Goal: Information Seeking & Learning: Learn about a topic

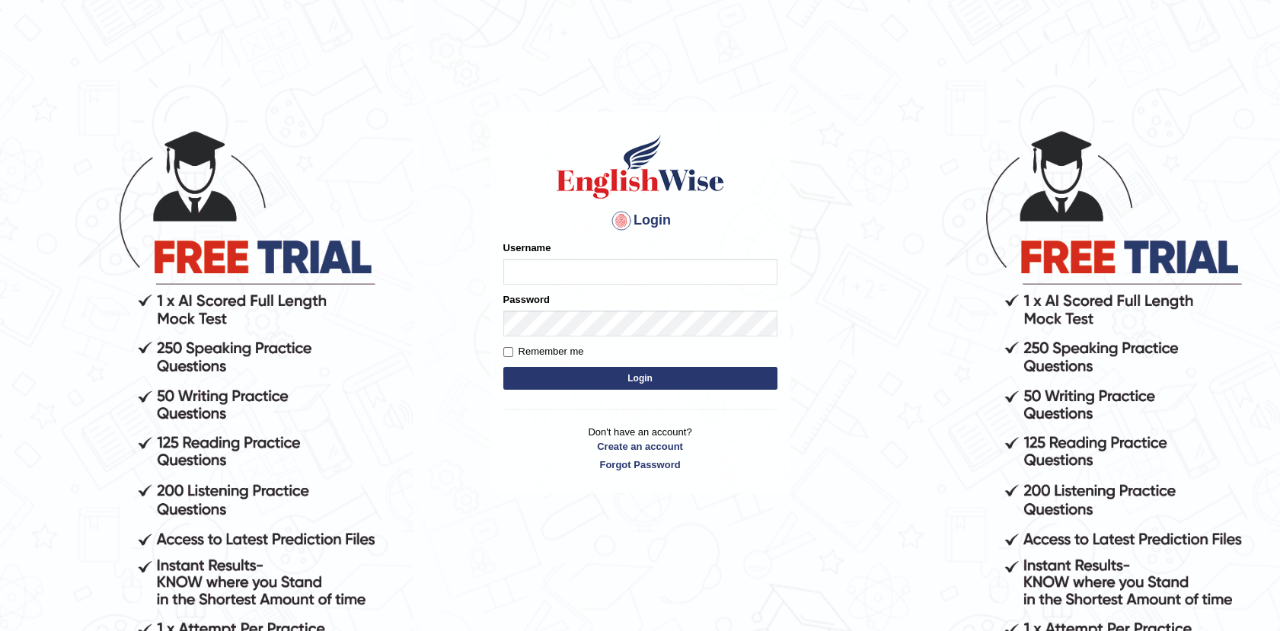
type input "Afreen11"
click at [595, 375] on button "Login" at bounding box center [640, 378] width 274 height 23
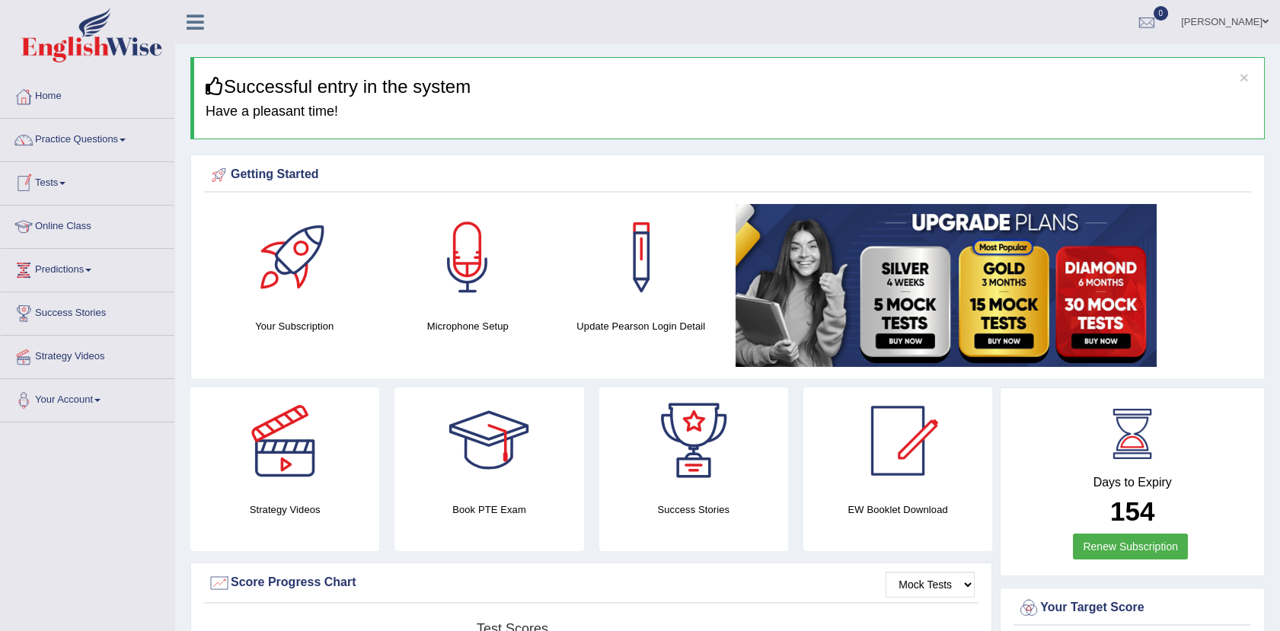
click at [52, 222] on link "Online Class" at bounding box center [88, 225] width 174 height 38
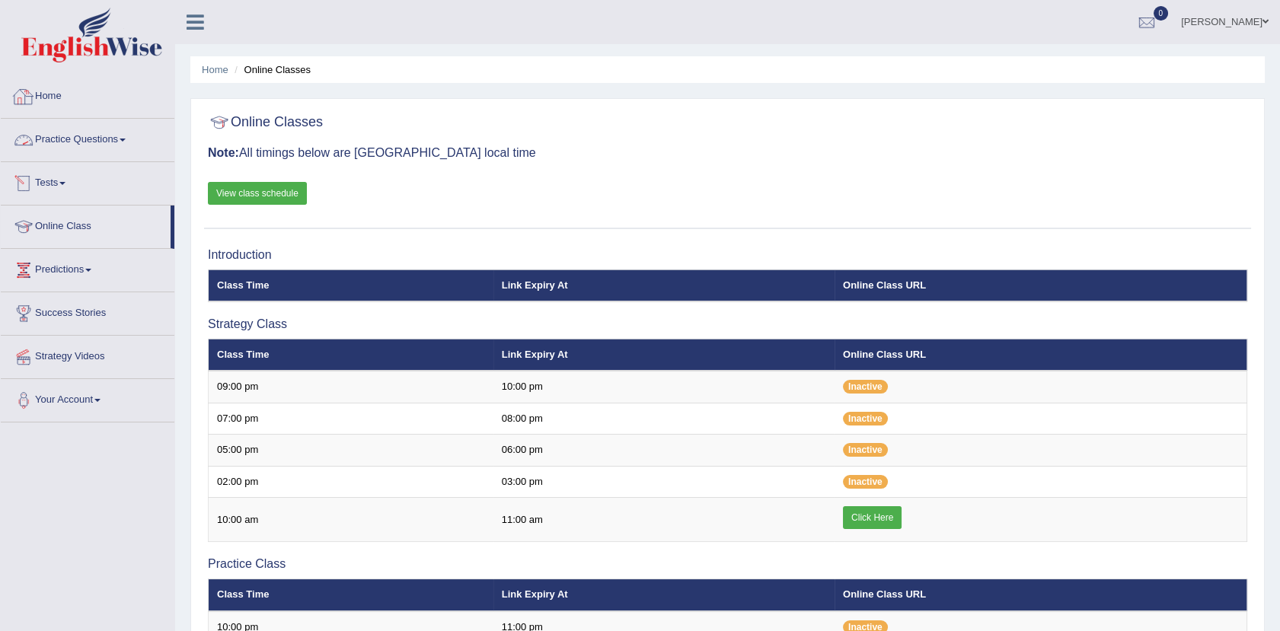
click at [98, 142] on link "Practice Questions" at bounding box center [88, 138] width 174 height 38
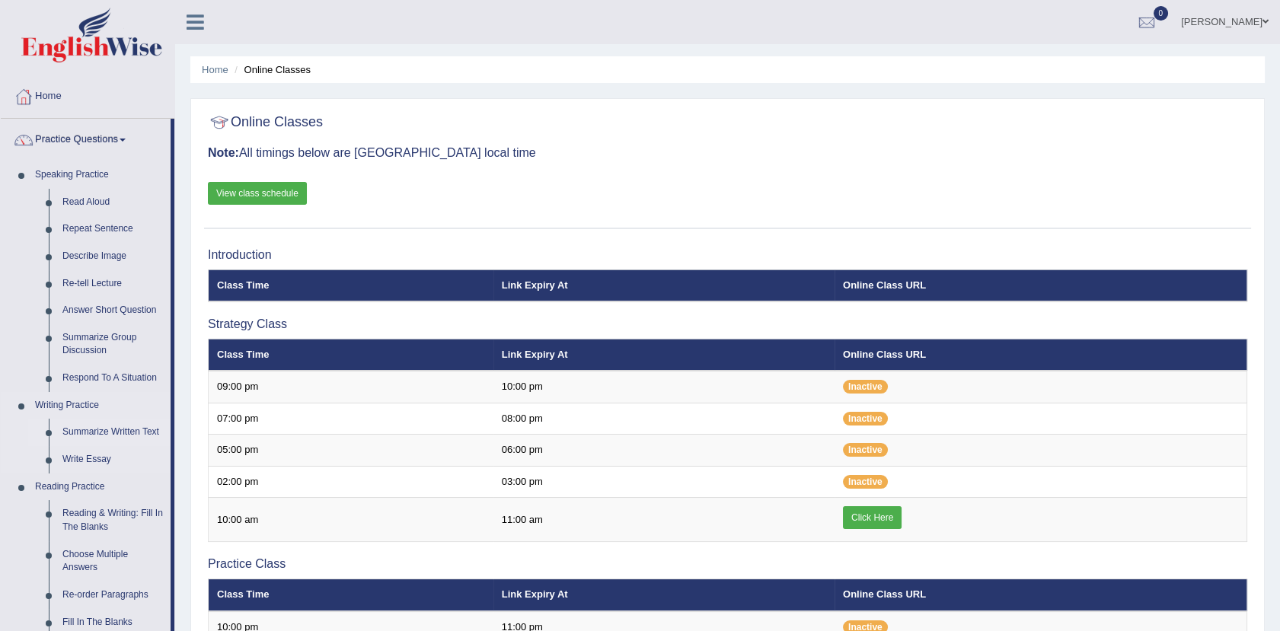
click at [122, 431] on link "Summarize Written Text" at bounding box center [113, 432] width 115 height 27
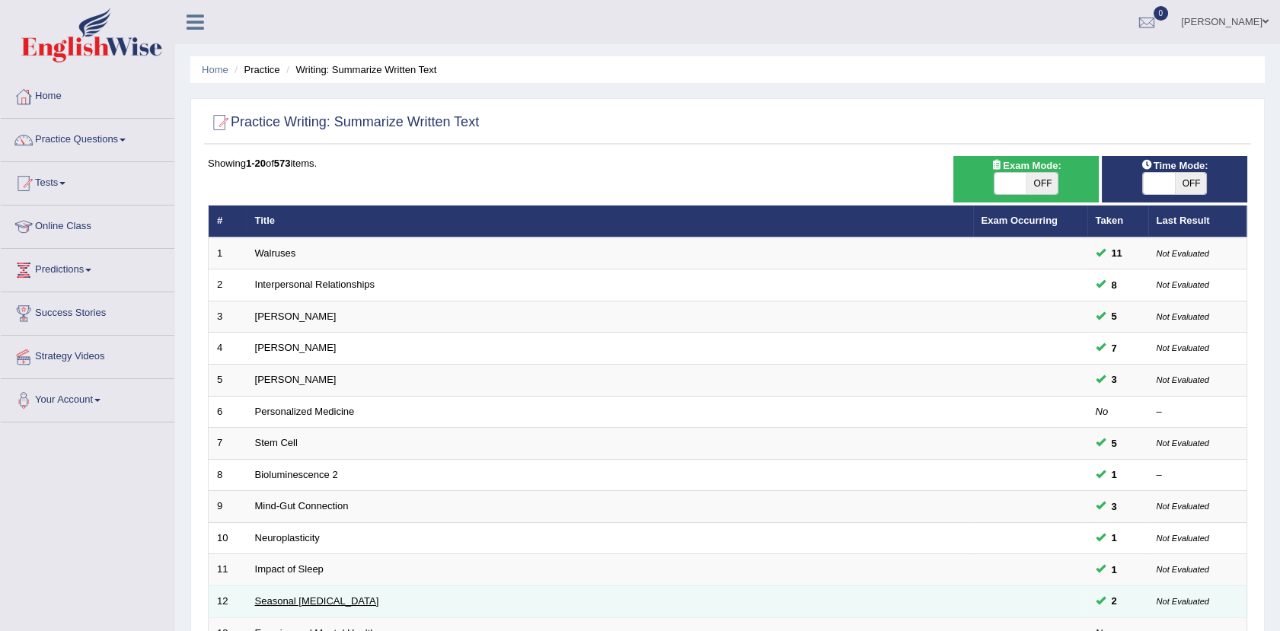
click at [286, 600] on link "Seasonal Affective Disorder" at bounding box center [317, 600] width 124 height 11
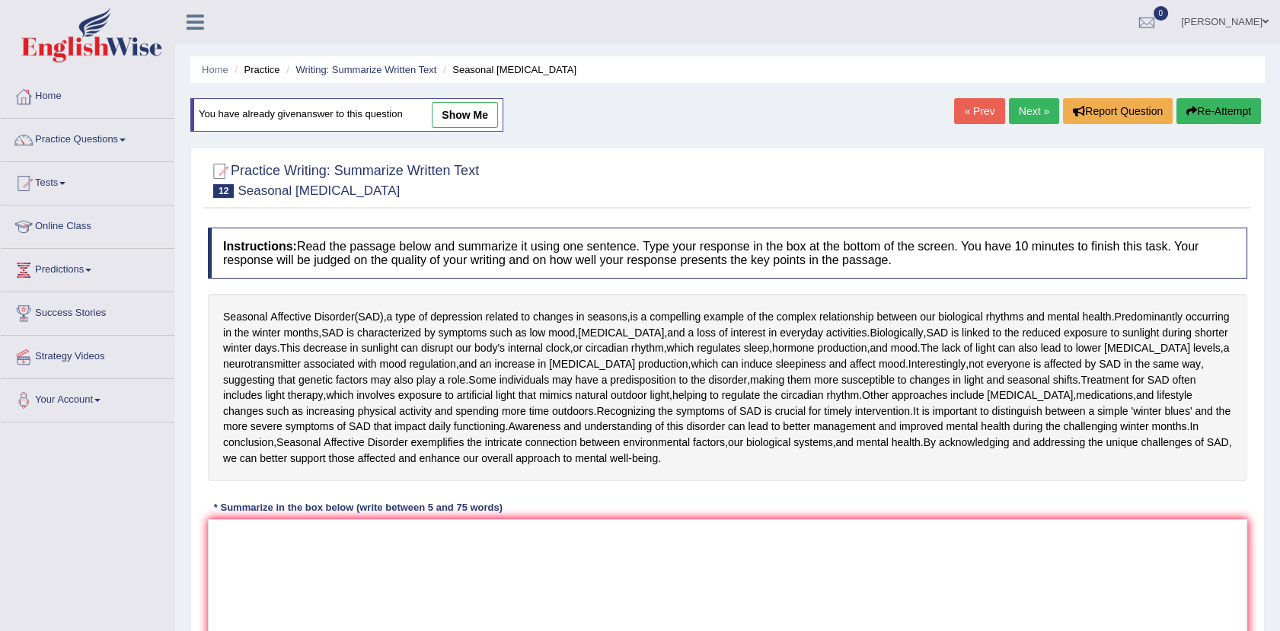
click at [1032, 119] on link "Next »" at bounding box center [1034, 111] width 50 height 26
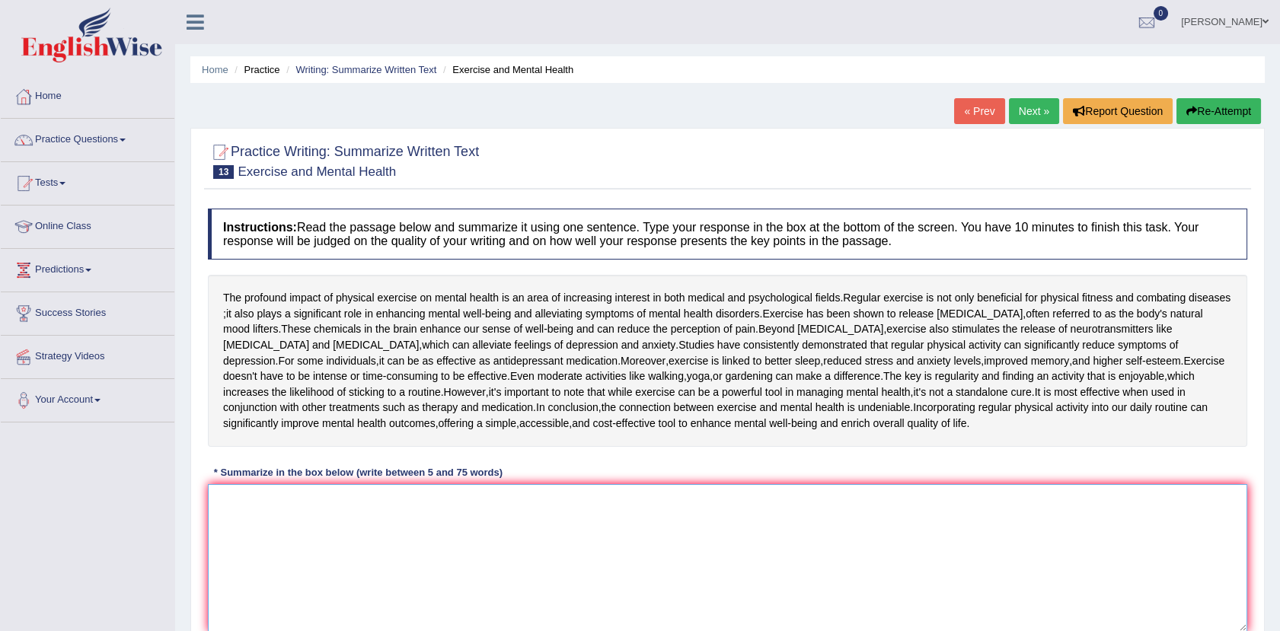
click at [288, 545] on textarea at bounding box center [727, 558] width 1039 height 148
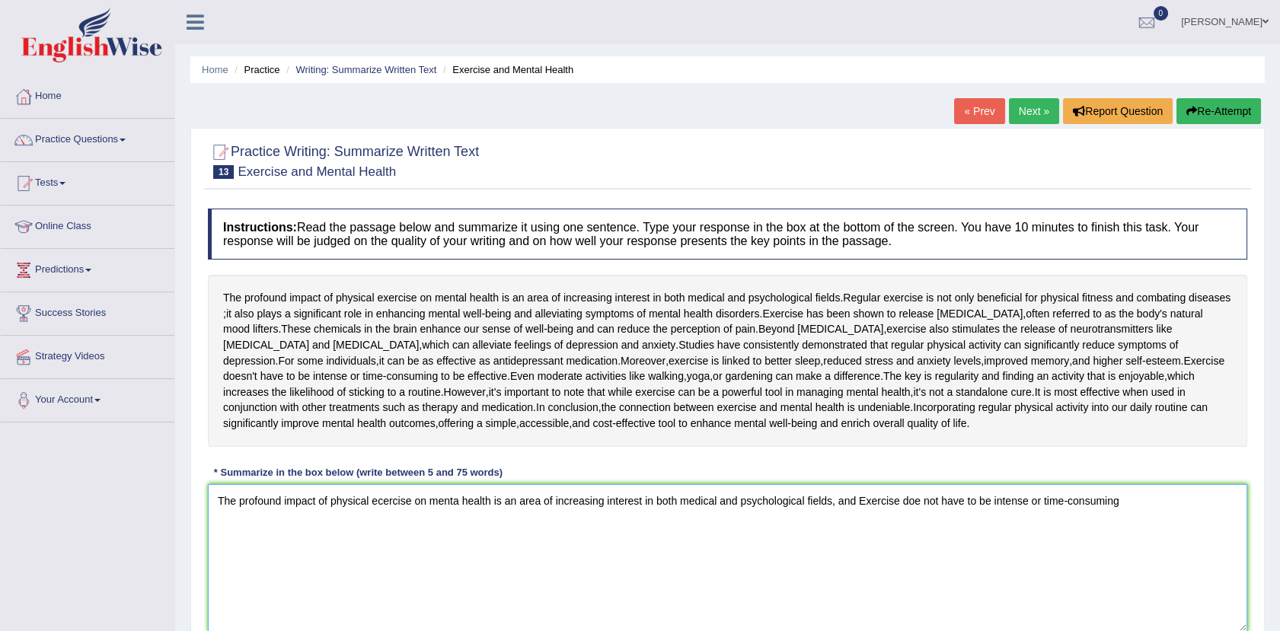
click at [1126, 546] on textarea "The profound impact of physical ecercise on menta health is an area of increasi…" at bounding box center [727, 558] width 1039 height 148
click at [277, 572] on textarea "The profound impact of physical ecercise on menta health is an area of increasi…" at bounding box center [727, 558] width 1039 height 148
click at [548, 400] on span "important" at bounding box center [526, 392] width 44 height 16
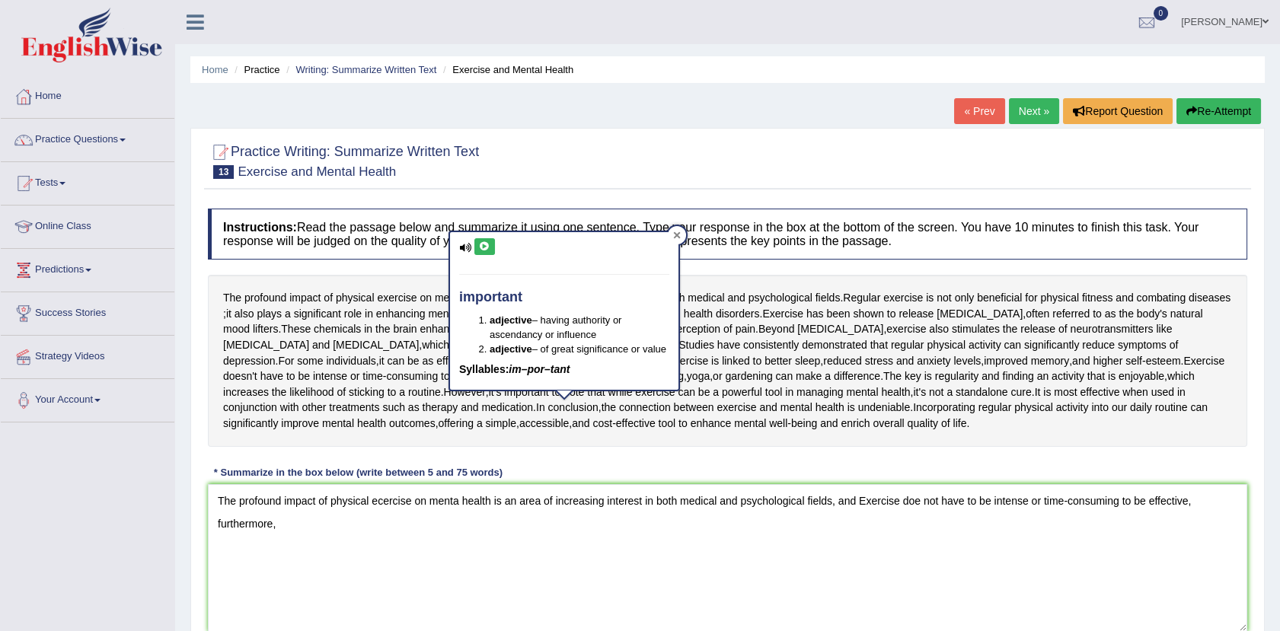
click at [672, 235] on div at bounding box center [677, 235] width 18 height 18
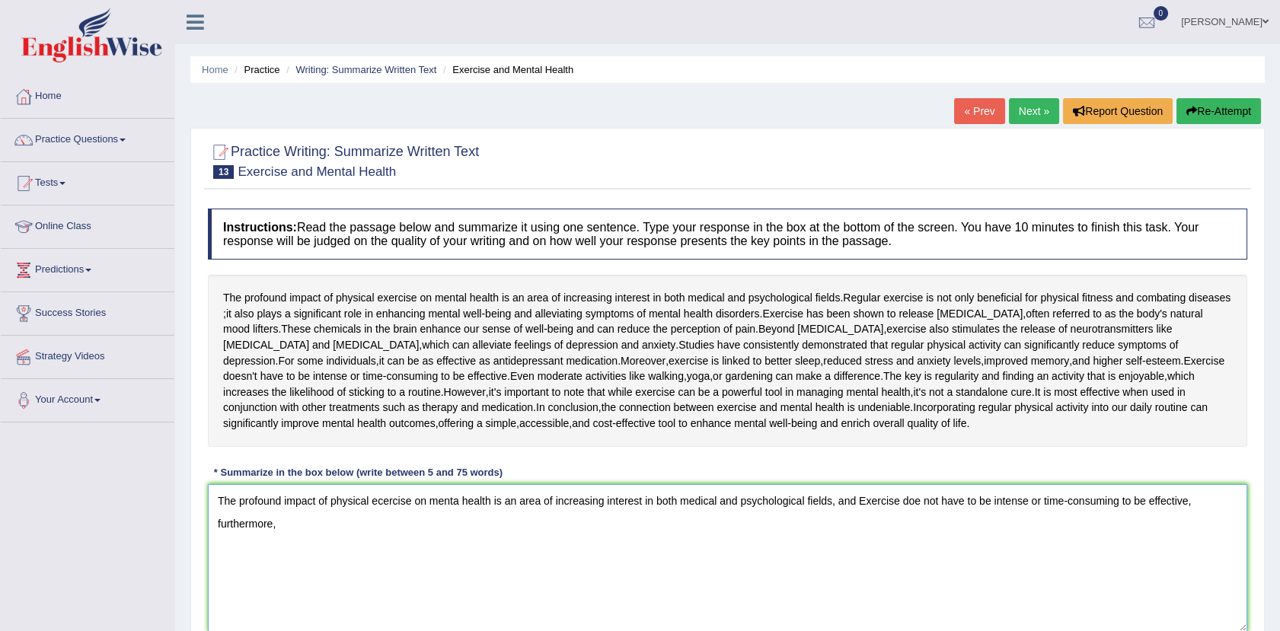
click at [298, 573] on textarea "The profound impact of physical ecercise on menta health is an area of increasi…" at bounding box center [727, 558] width 1039 height 148
click at [605, 577] on textarea "The profound impact of physical ecercise on menta health is an area of increasi…" at bounding box center [727, 558] width 1039 height 148
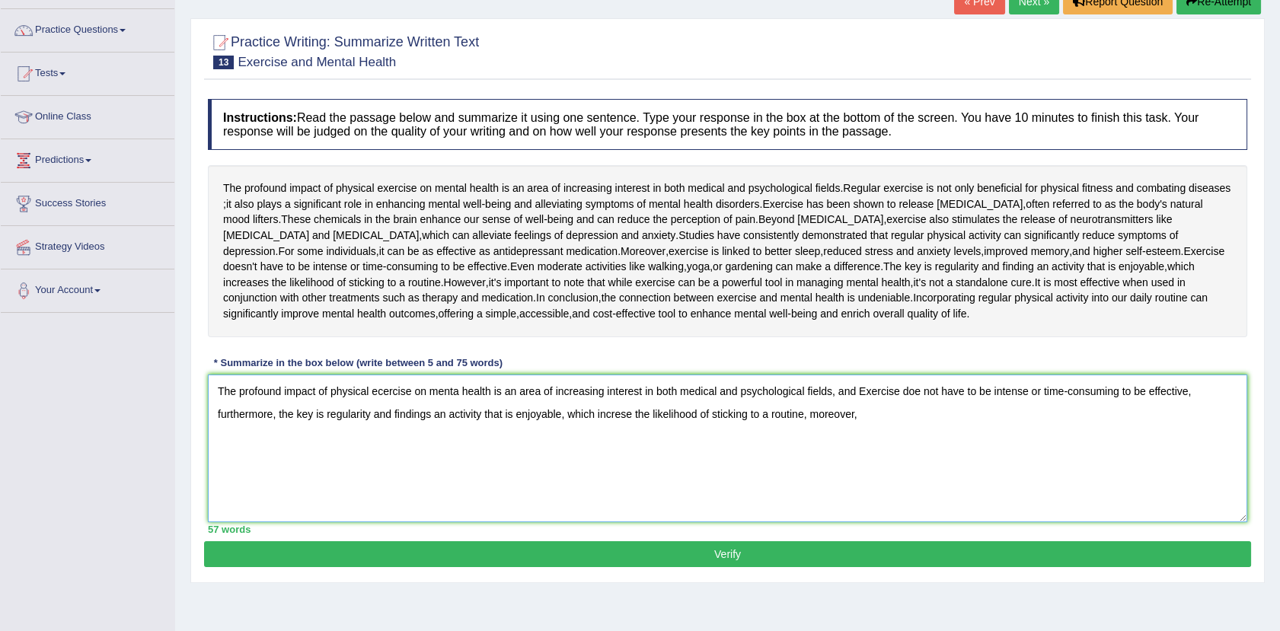
scroll to position [113, 0]
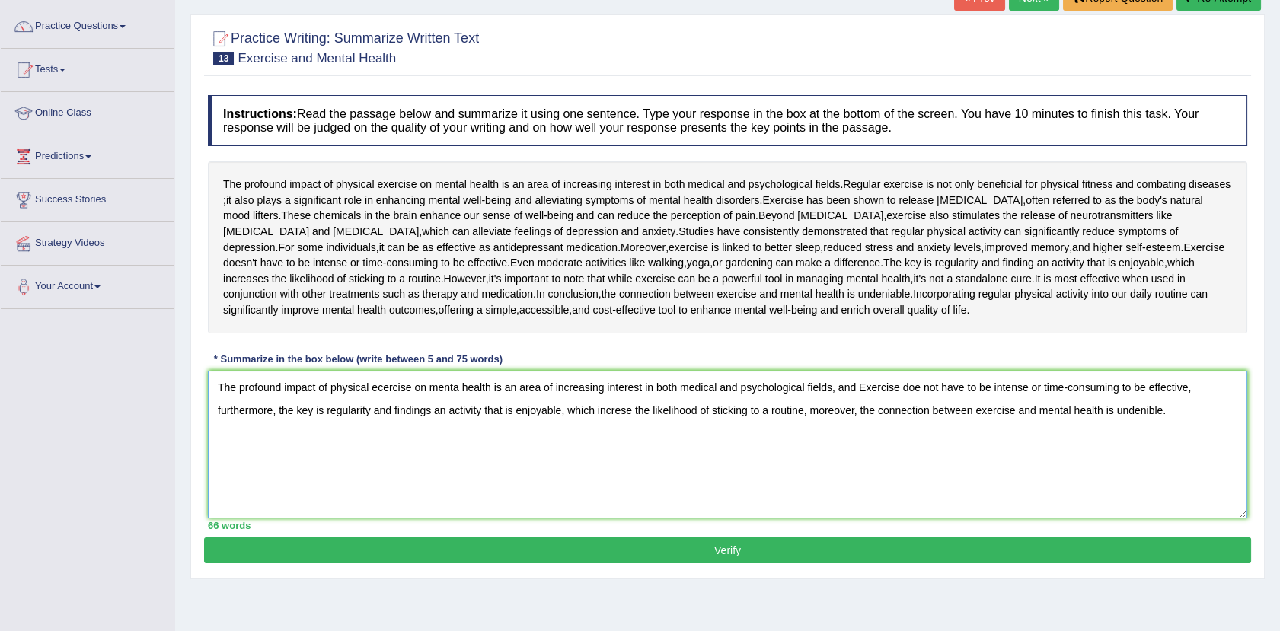
click at [461, 433] on textarea "The profound impact of physical ecercise on menta health is an area of increasi…" at bounding box center [727, 445] width 1039 height 148
click at [924, 436] on textarea "The profound impact of physical ecercise on mental health is an area of increas…" at bounding box center [727, 445] width 1039 height 148
click at [621, 458] on textarea "The profound impact of physical ecercise on mental health is an area of increas…" at bounding box center [727, 445] width 1039 height 148
click at [639, 458] on textarea "The profound impact of physical ecercise on mental health is an area of increas…" at bounding box center [727, 445] width 1039 height 148
type textarea "The profound impact of physical ecercise on mental health is an area of increas…"
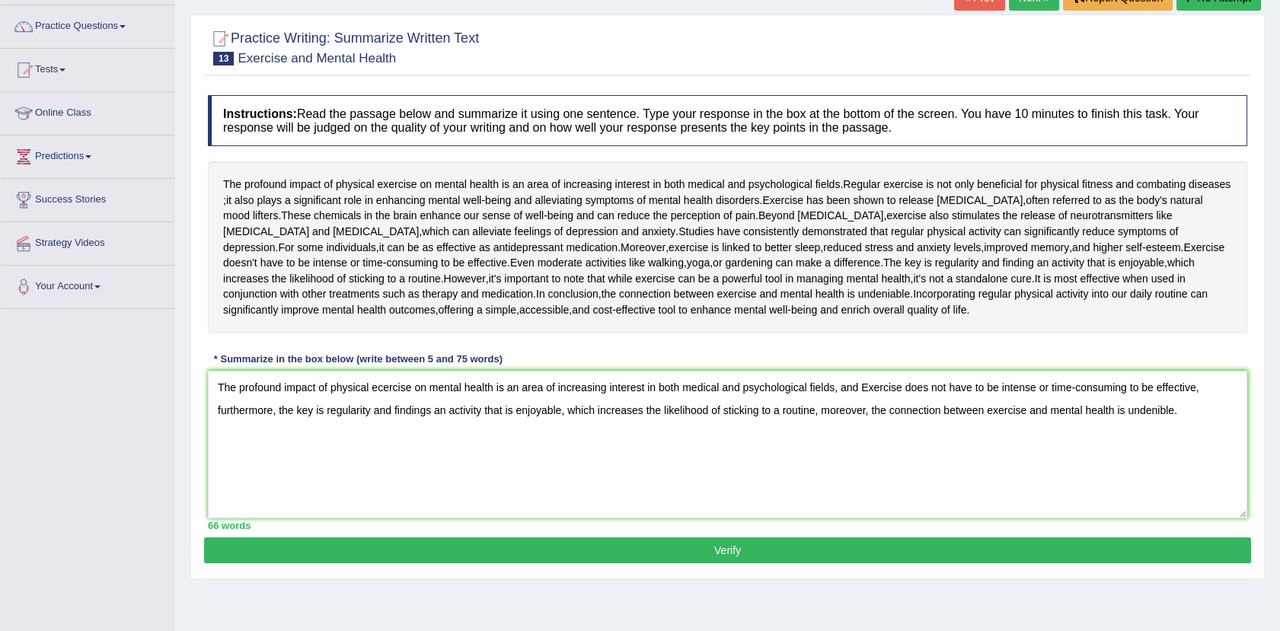
click at [726, 563] on button "Verify" at bounding box center [727, 551] width 1047 height 26
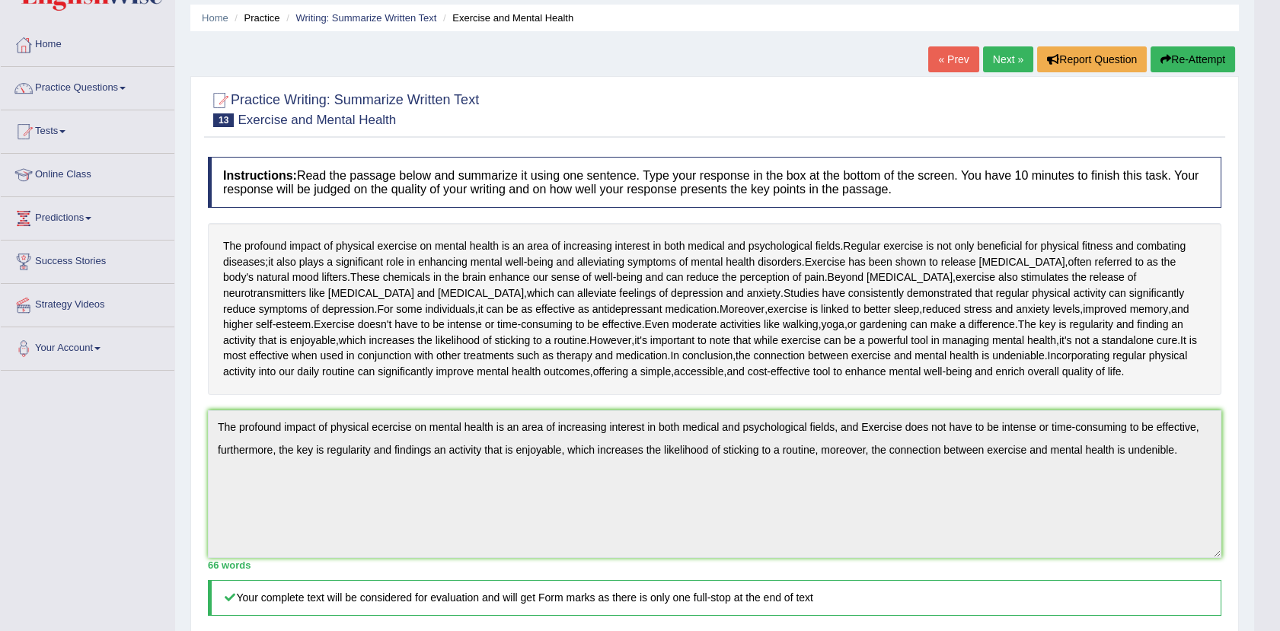
scroll to position [0, 0]
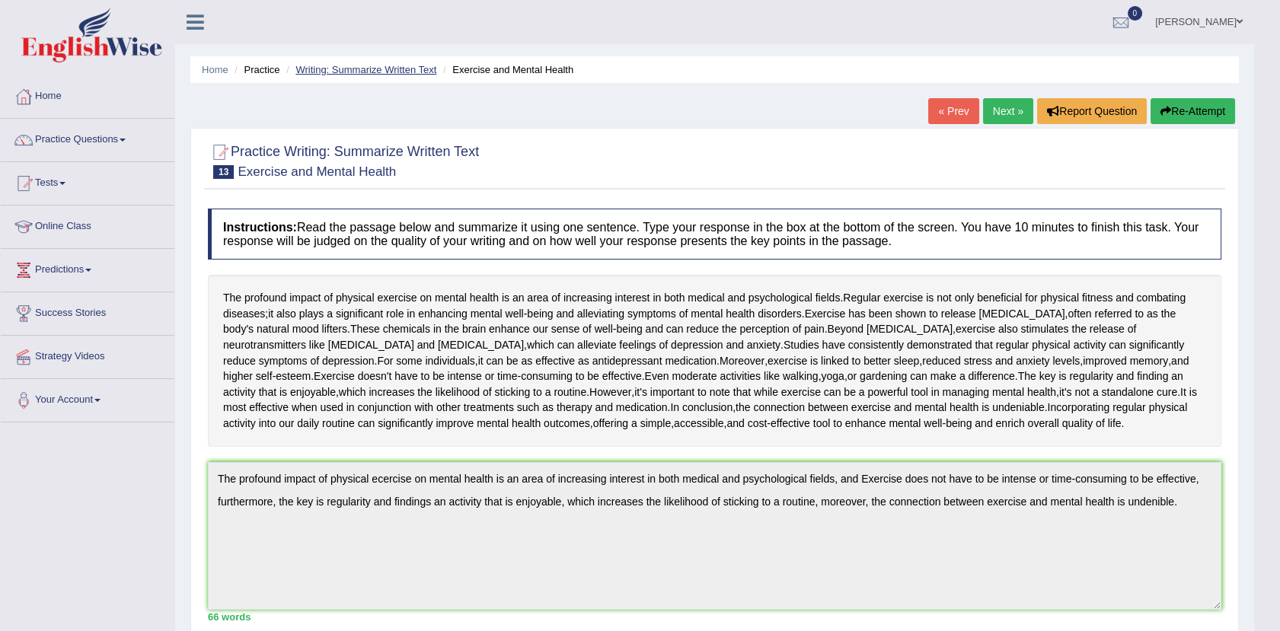
click at [352, 65] on link "Writing: Summarize Written Text" at bounding box center [365, 69] width 141 height 11
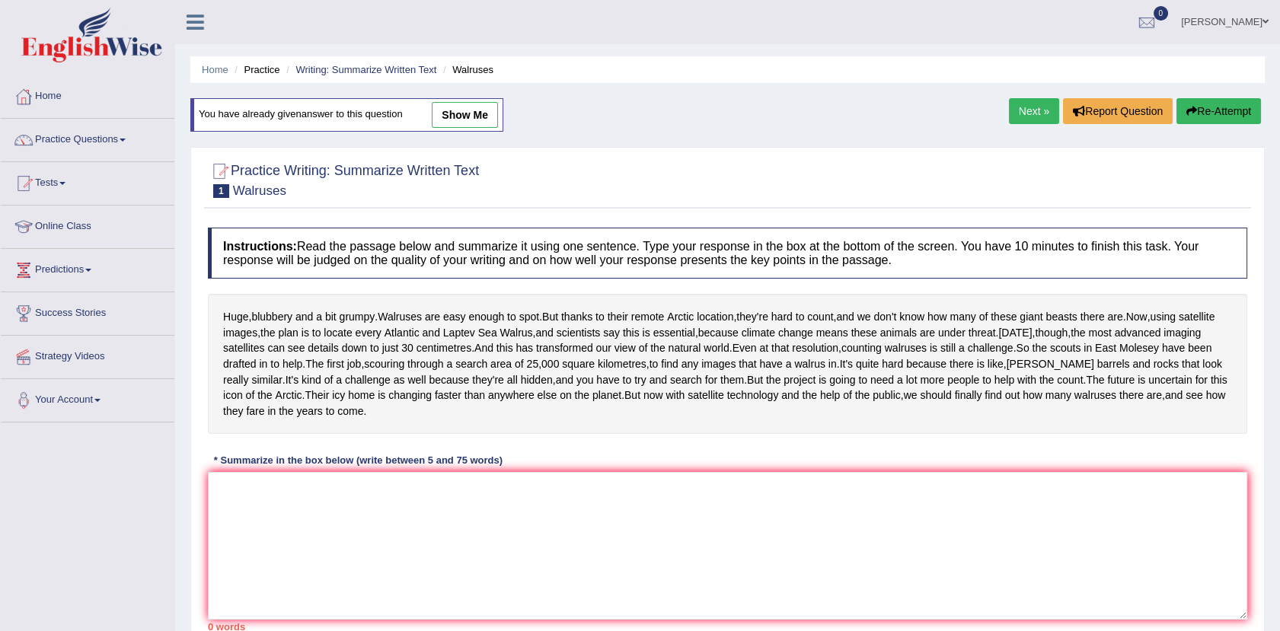
click at [455, 109] on link "show me" at bounding box center [465, 115] width 66 height 26
type textarea "Walruses are easy enough to spot but thanks to their remote Arctic location, th…"
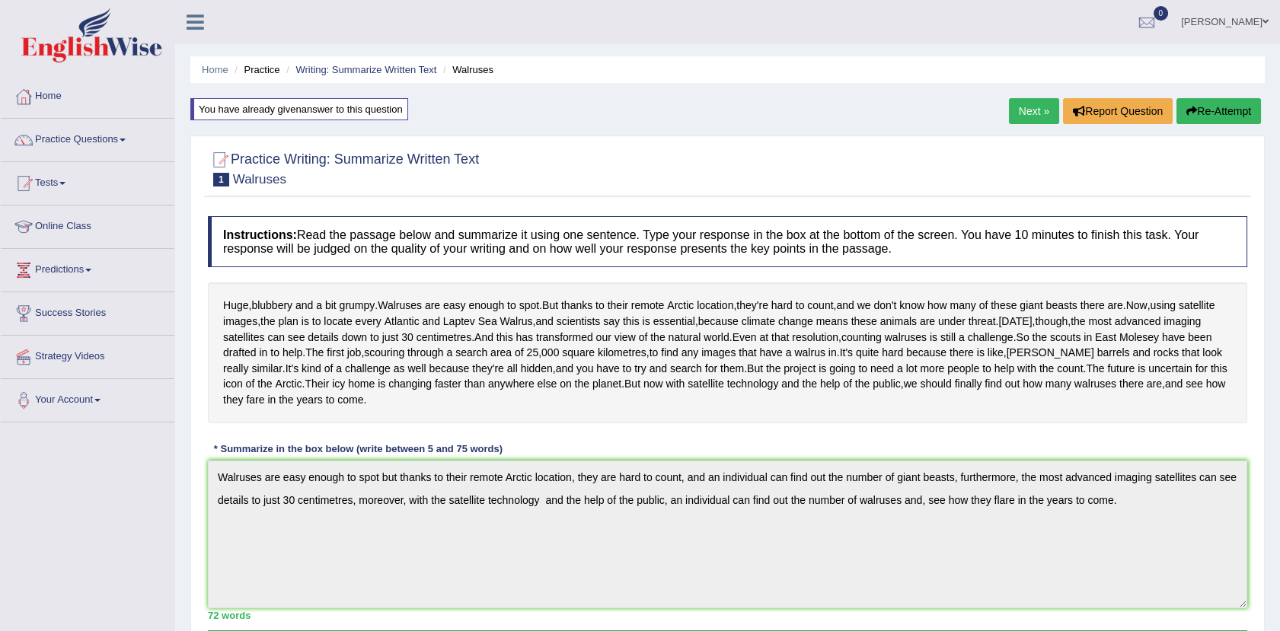
click at [1025, 106] on link "Next »" at bounding box center [1034, 111] width 50 height 26
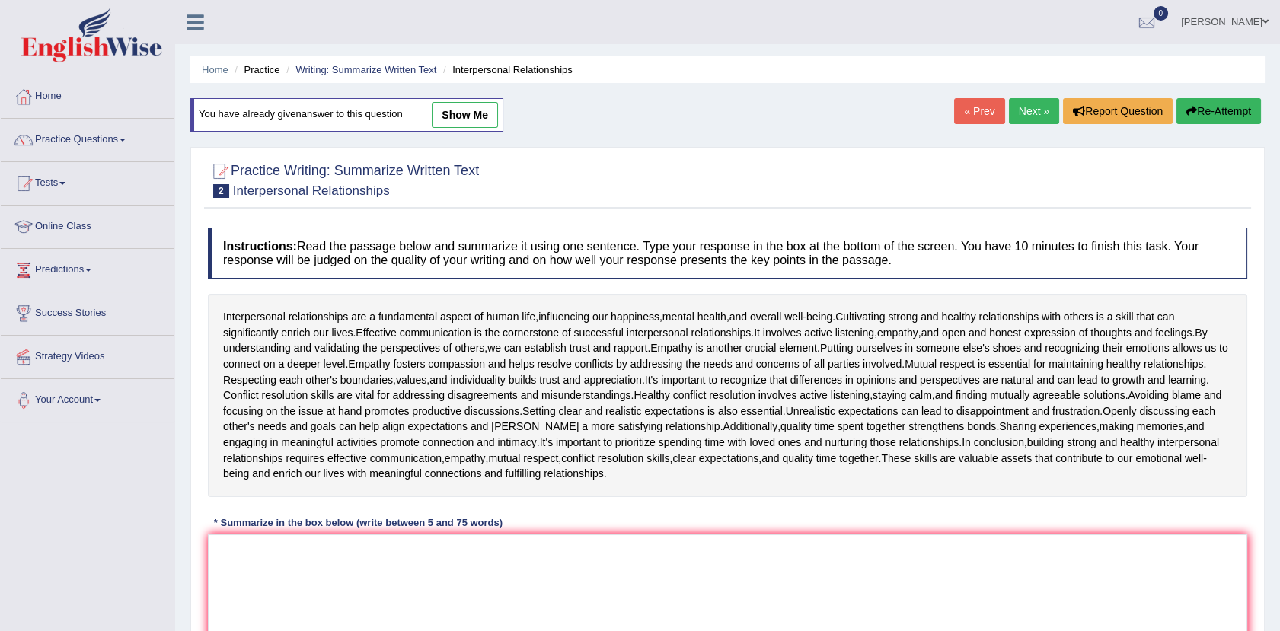
click at [461, 108] on link "show me" at bounding box center [465, 115] width 66 height 26
type textarea "Interpersonal relationships are a fundamental aspect of human life, influencing…"
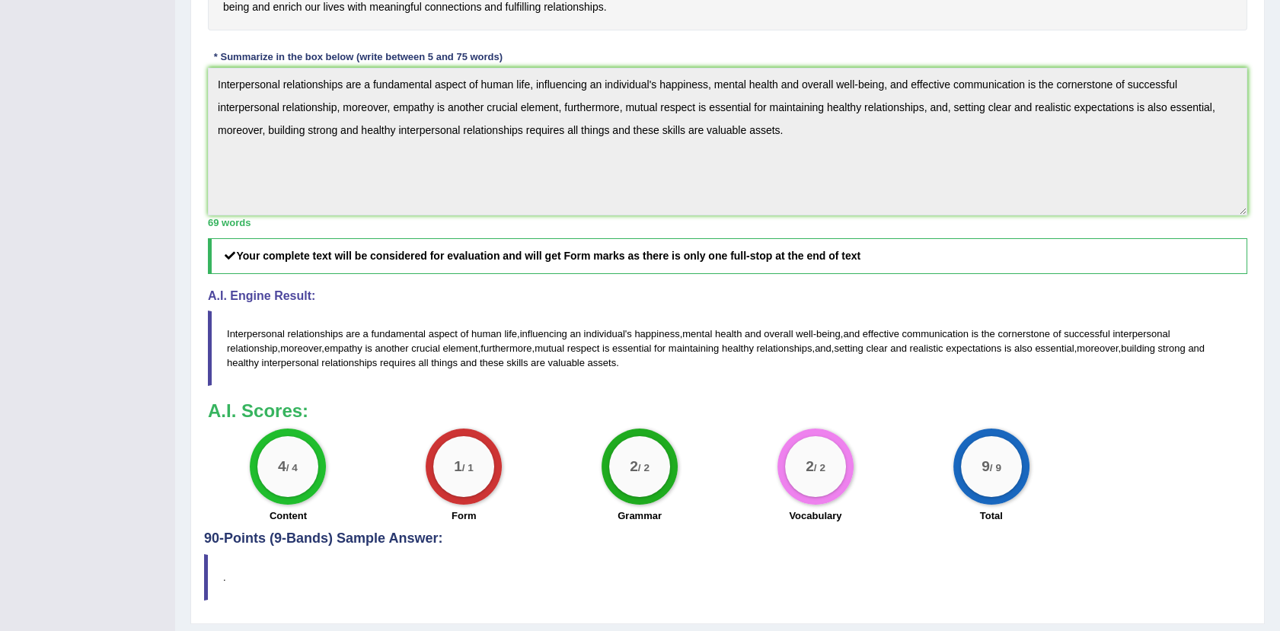
scroll to position [483, 0]
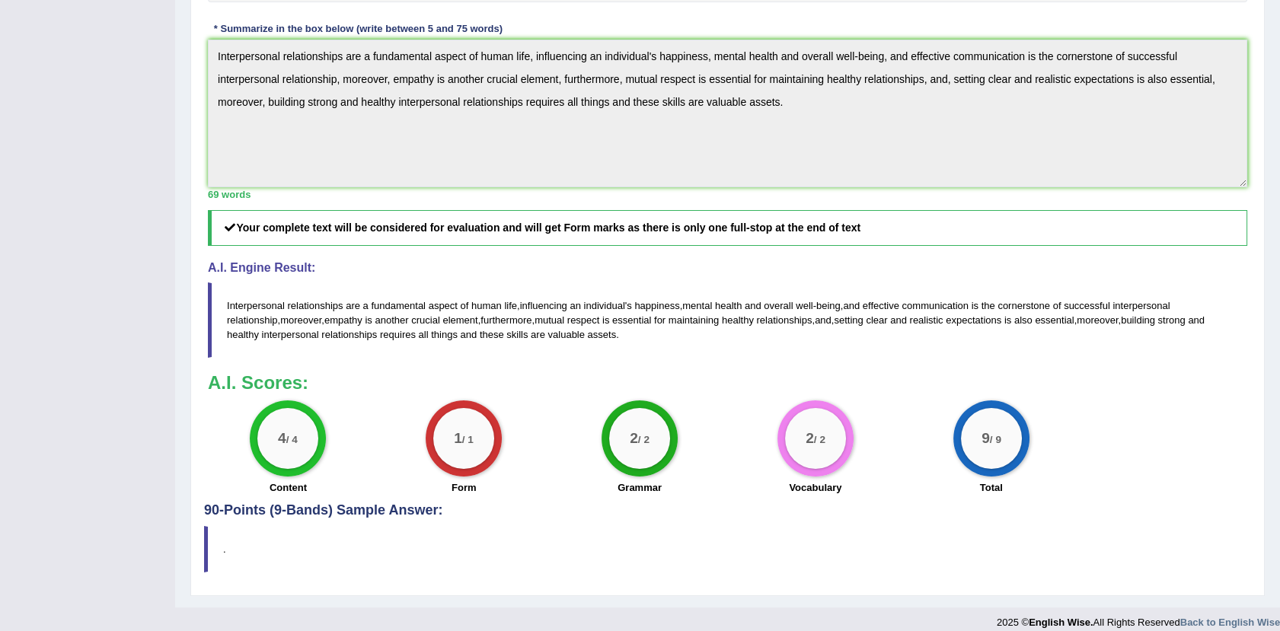
drag, startPoint x: 308, startPoint y: 422, endPoint x: 276, endPoint y: 391, distance: 44.7
click at [276, 391] on div "A.I. Scores: 4 / 4 Content 1 / 1 Form 2 / 2 Grammar 2 / 2 Vocabulary 9 / 9 Total" at bounding box center [727, 436] width 1039 height 126
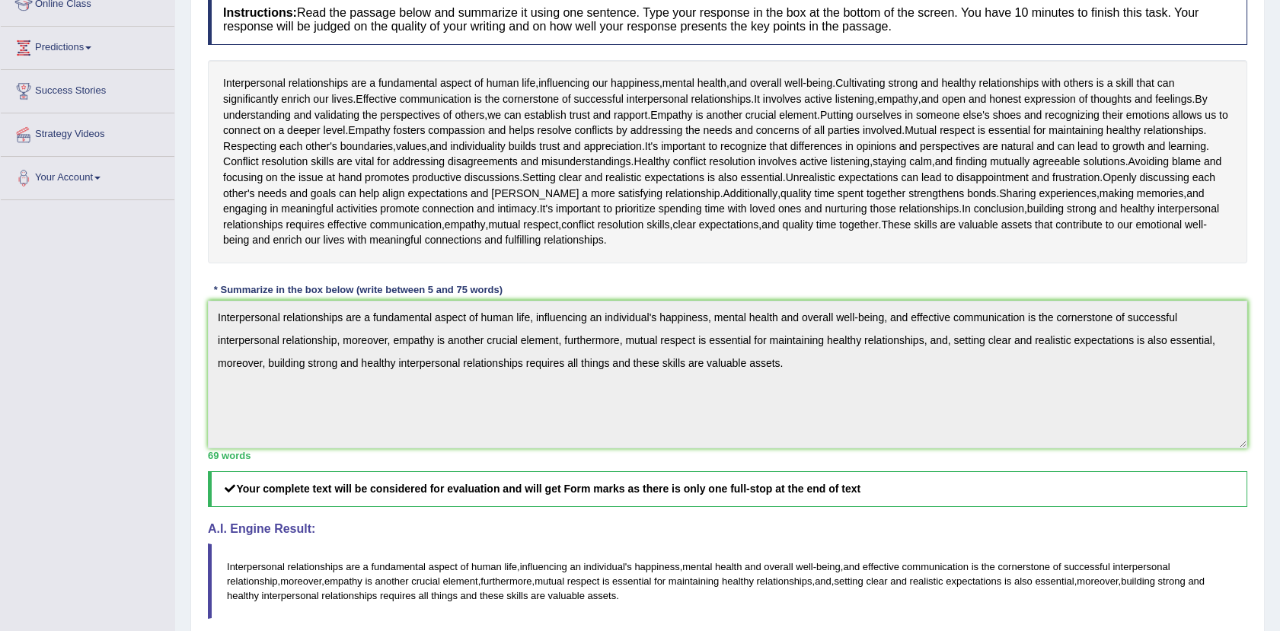
scroll to position [207, 0]
